Goal: Communication & Community: Answer question/provide support

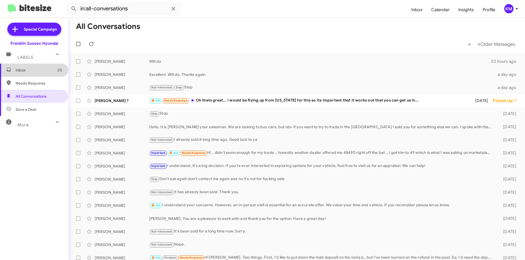
click at [46, 69] on span "Inbox (1)" at bounding box center [39, 69] width 46 height 5
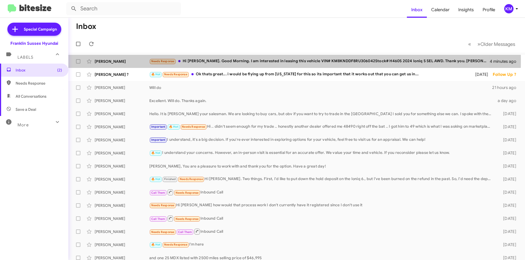
click at [227, 61] on div "Needs Response Hi [PERSON_NAME]. Good Morning. I am interested in leasing this …" at bounding box center [319, 61] width 340 height 6
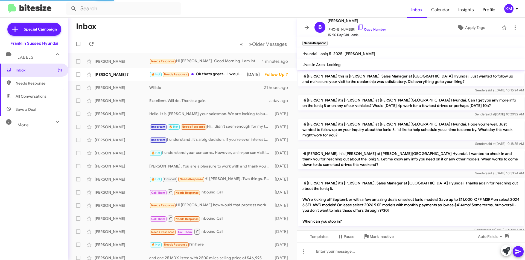
scroll to position [56, 0]
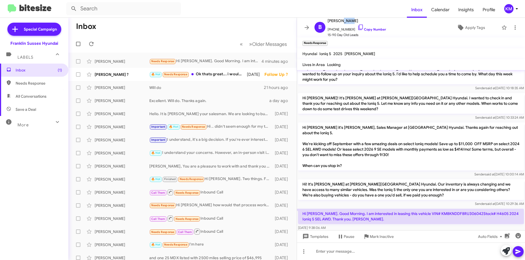
drag, startPoint x: 346, startPoint y: 21, endPoint x: 335, endPoint y: 20, distance: 11.0
click at [335, 20] on span "[PERSON_NAME]" at bounding box center [356, 20] width 58 height 7
copy span "[PERSON_NAME]"
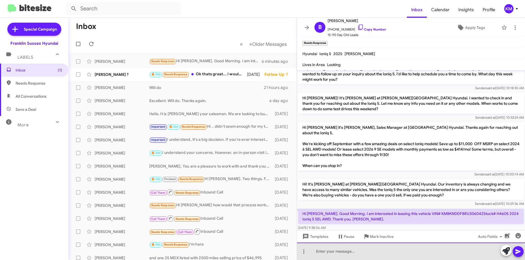
click at [341, 253] on div at bounding box center [411, 251] width 228 height 17
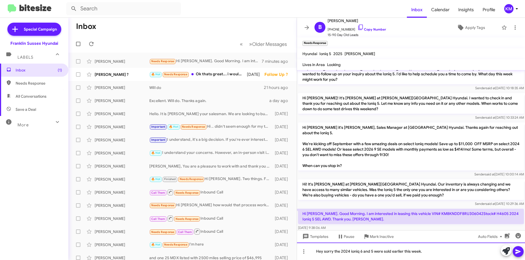
click at [353, 253] on div "Hey sorry the 2024 ioniq 6 and 5 were sold earlier this week." at bounding box center [411, 251] width 228 height 17
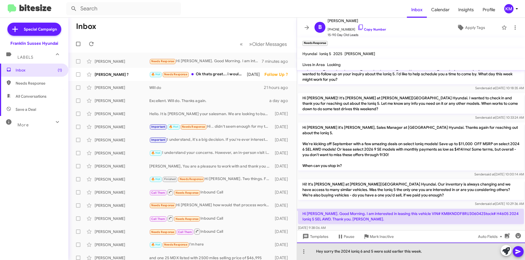
click at [423, 249] on div "Hey sorry the 2024 ioniq 6 and 5 were sold earlier this week." at bounding box center [411, 251] width 228 height 17
click at [430, 253] on div "Hey sorry the 2024 ioniq 6 and 5 were sold earlier this week." at bounding box center [411, 251] width 228 height 17
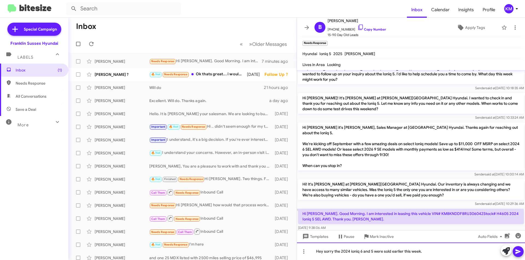
click at [423, 252] on div "Hey sorry the 2024 ioniq 6 and 5 were sold earlier this week." at bounding box center [411, 251] width 228 height 17
click at [352, 251] on div "Hey sorry the 2024 ioniq 6 and 5 were sold earlier this week." at bounding box center [411, 251] width 228 height 17
click at [426, 250] on div "Hey sorry the 2024 ioniq 6 and 5 were sold earlier this week." at bounding box center [411, 251] width 228 height 17
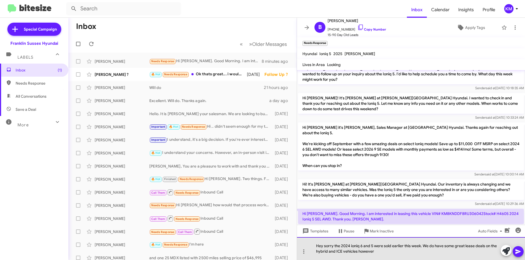
click at [373, 253] on div "Hey sorry the 2024 ioniq 6 and 5 were sold earlier this week. We do have some g…" at bounding box center [411, 248] width 228 height 23
click at [376, 251] on div "Hey sorry the 2024 ioniq 6 and 5 were sold earlier this week. We do have some g…" at bounding box center [411, 248] width 228 height 23
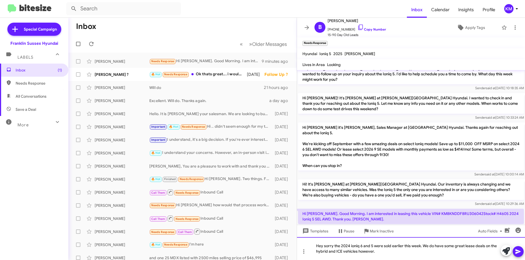
click at [334, 246] on div "Hey sorry the 2024 ioniq 6 and 5 were sold earlier this week. We do have some g…" at bounding box center [411, 248] width 228 height 23
click at [521, 252] on button at bounding box center [517, 251] width 11 height 11
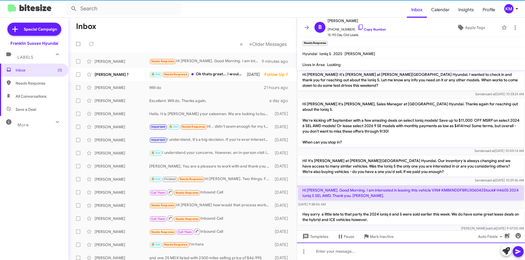
scroll to position [81, 0]
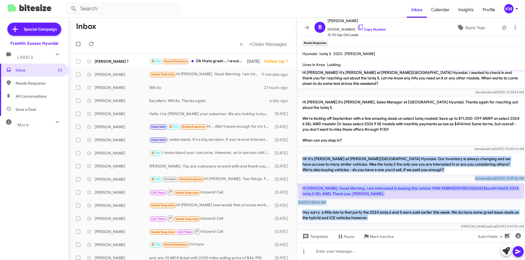
drag, startPoint x: 373, startPoint y: 208, endPoint x: 300, endPoint y: 143, distance: 97.5
click at [300, 143] on div "Hi [PERSON_NAME] this is [PERSON_NAME], Sales Manager at [GEOGRAPHIC_DATA] Hyun…" at bounding box center [411, 109] width 228 height 241
copy div "Hi! It's [PERSON_NAME] at [PERSON_NAME][GEOGRAPHIC_DATA] Hyundai. Our inventory…"
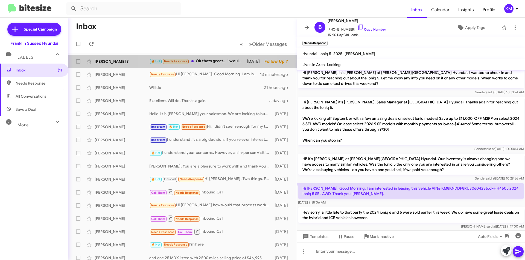
click at [213, 59] on div "🔥 Hot Needs Response Ok thats great... i would be flying up from [US_STATE] for…" at bounding box center [198, 61] width 98 height 6
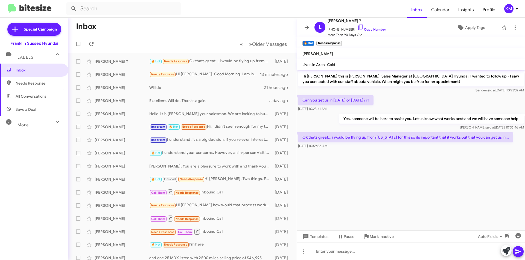
click at [97, 75] on div "[PERSON_NAME]" at bounding box center [122, 74] width 55 height 5
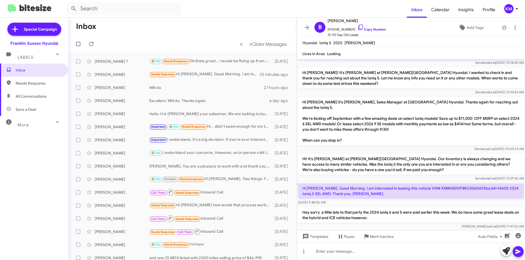
scroll to position [43, 0]
